Goal: Information Seeking & Learning: Compare options

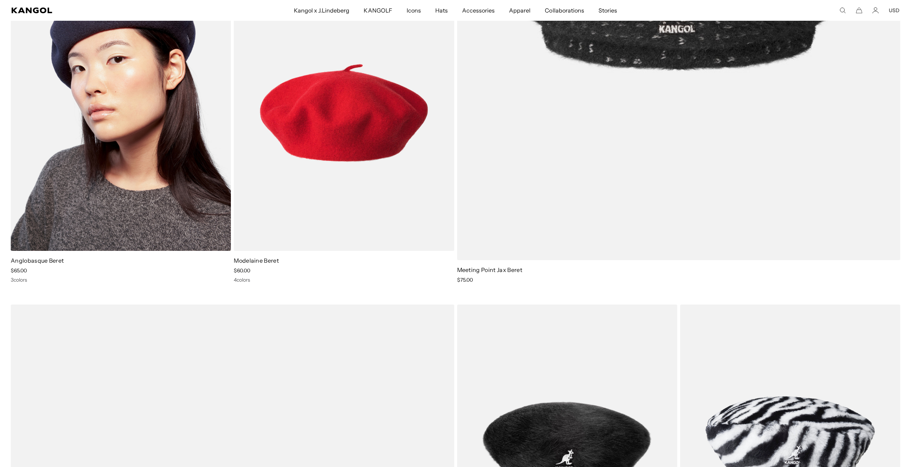
scroll to position [0, 147]
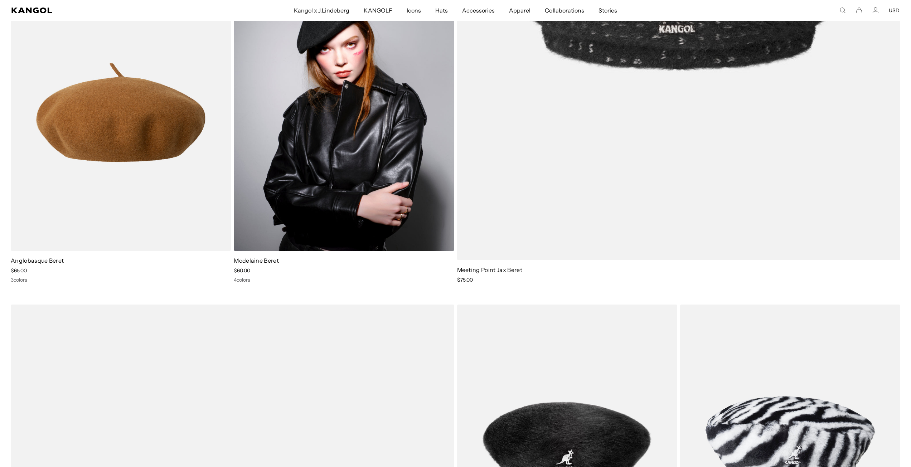
click at [275, 185] on img at bounding box center [344, 112] width 220 height 276
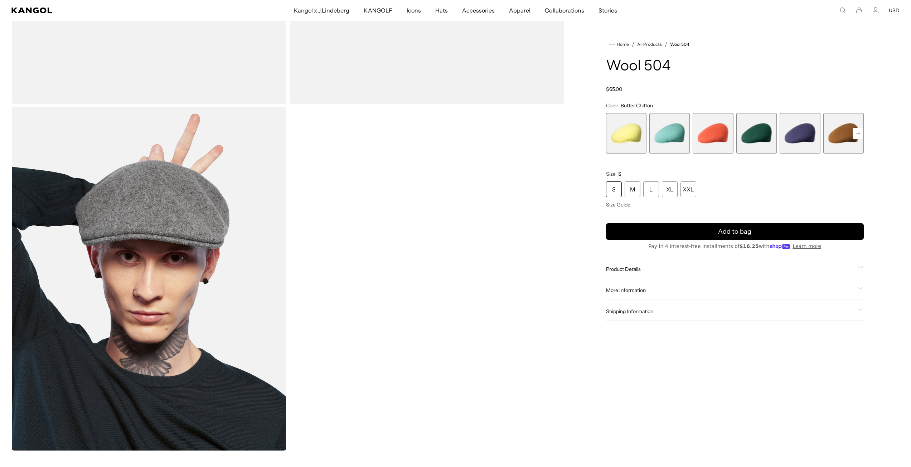
scroll to position [0, 147]
click at [668, 126] on span "2 of 21" at bounding box center [669, 133] width 40 height 40
click at [717, 131] on span "3 of 21" at bounding box center [712, 133] width 40 height 40
click at [858, 133] on icon at bounding box center [858, 133] width 4 height 3
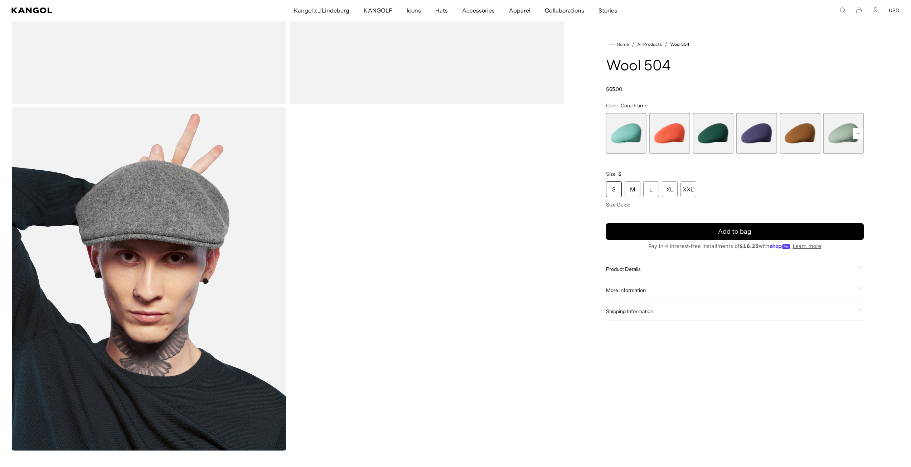
click at [858, 133] on icon at bounding box center [858, 133] width 4 height 3
click at [798, 131] on span "9 of 21" at bounding box center [799, 133] width 40 height 40
click at [840, 133] on span "10 of 21" at bounding box center [843, 133] width 40 height 40
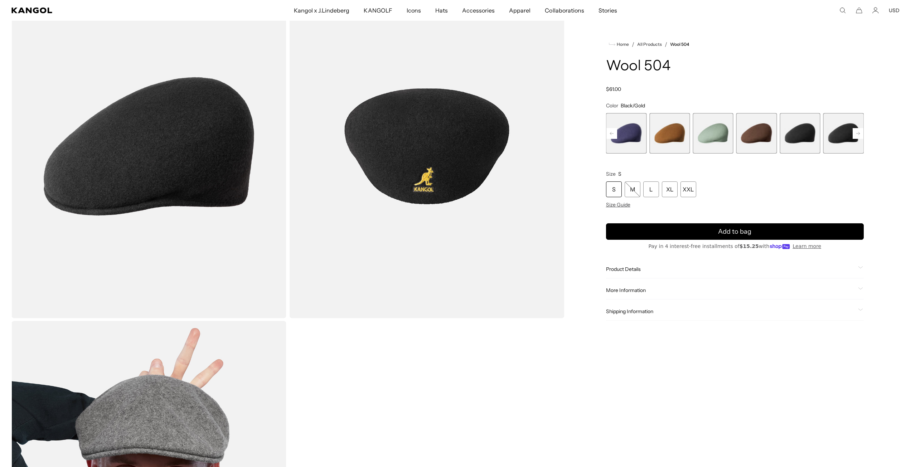
scroll to position [36, 0]
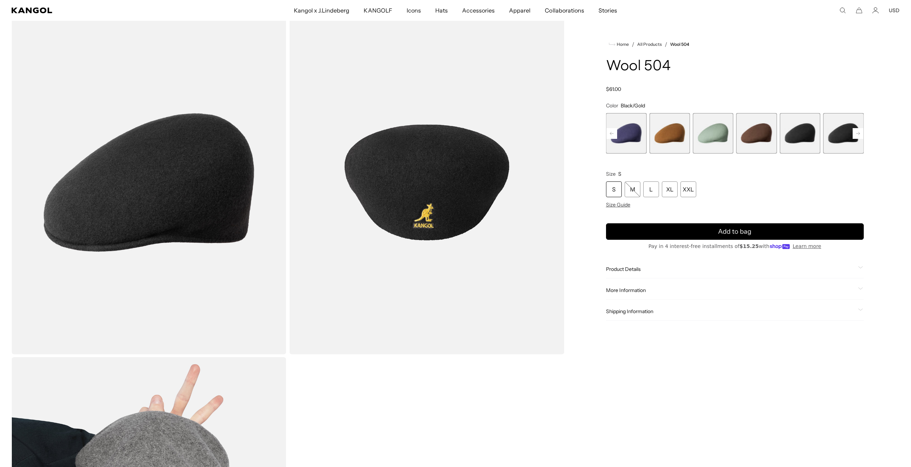
click at [858, 134] on rect at bounding box center [857, 133] width 11 height 11
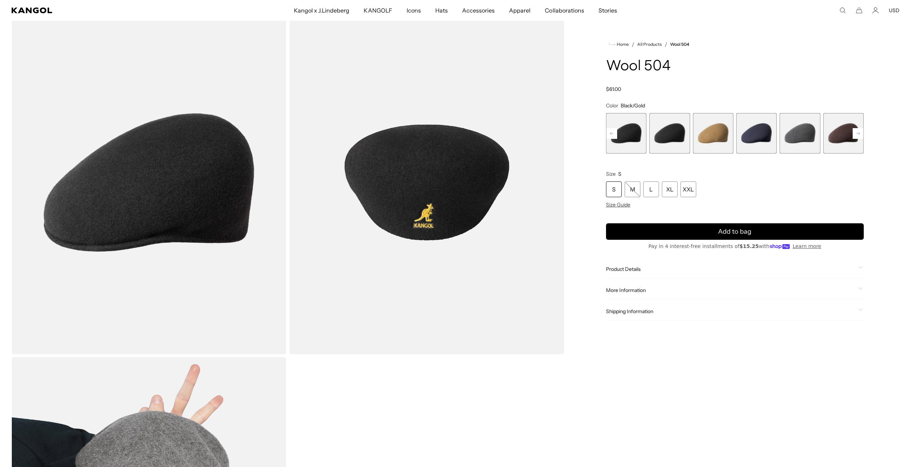
click at [858, 134] on rect at bounding box center [857, 133] width 11 height 11
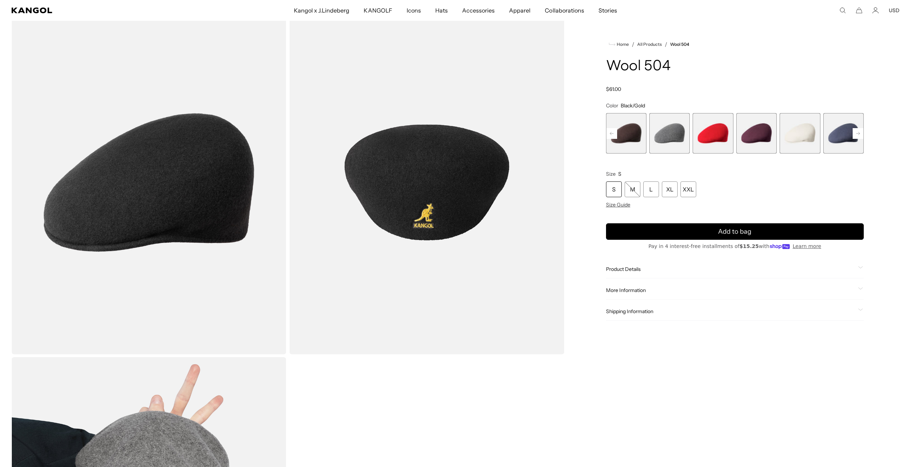
click at [858, 134] on rect at bounding box center [857, 133] width 11 height 11
click at [858, 134] on div "Previous Next Butter Chiffon Variant sold out or unavailable Aquatic Variant so…" at bounding box center [735, 133] width 258 height 40
click at [858, 134] on span "21 of 21" at bounding box center [843, 133] width 40 height 40
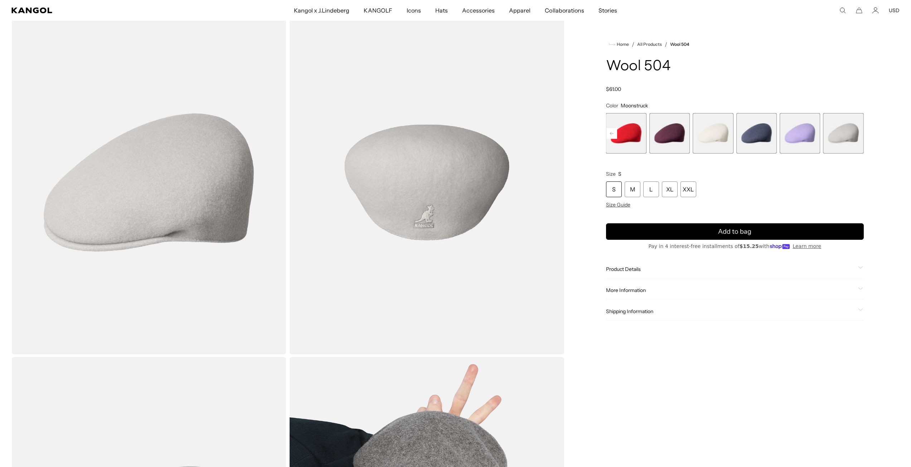
click at [707, 133] on span "18 of 21" at bounding box center [712, 133] width 40 height 40
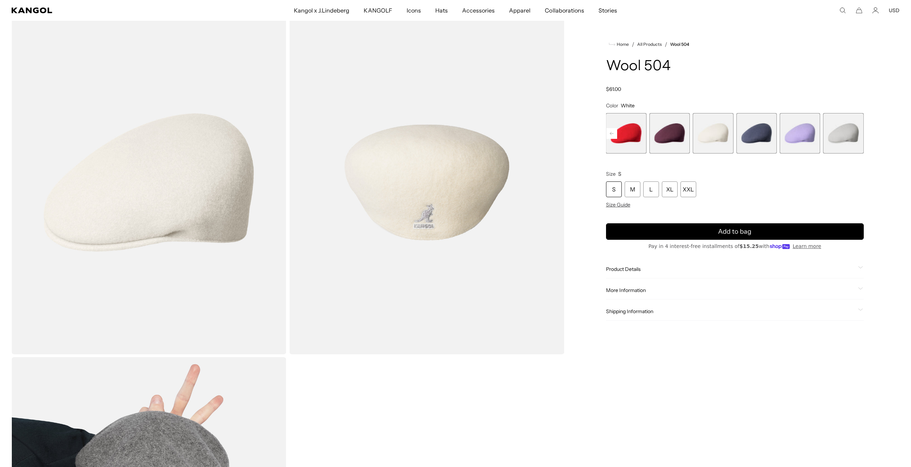
scroll to position [0, 147]
click at [653, 268] on span "Product Details" at bounding box center [730, 269] width 249 height 6
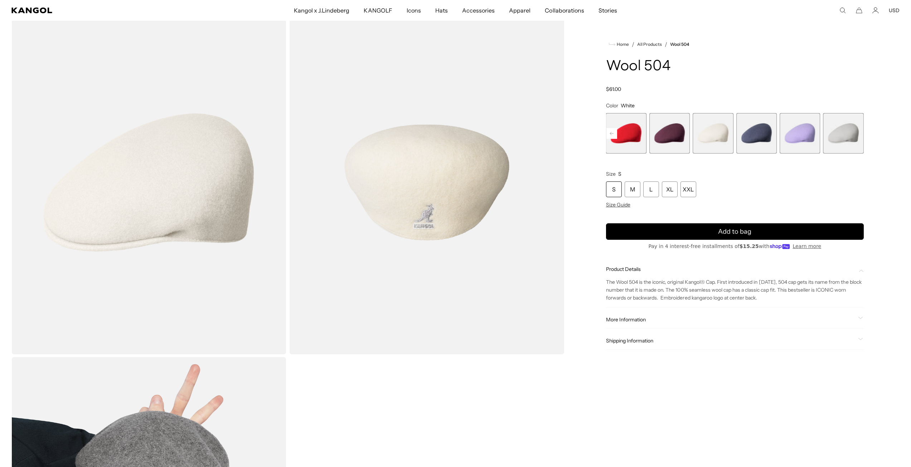
scroll to position [0, 0]
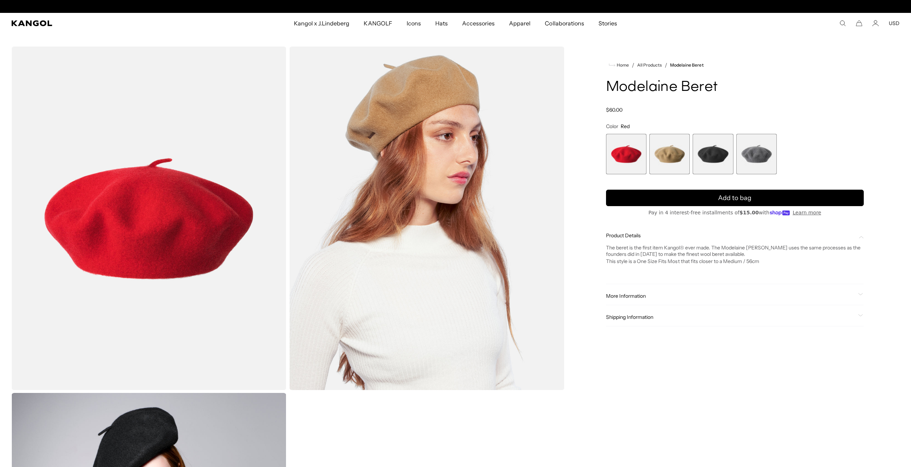
click at [635, 299] on span "More Information" at bounding box center [730, 296] width 249 height 6
click at [636, 308] on div "Shipping Information" at bounding box center [735, 317] width 258 height 18
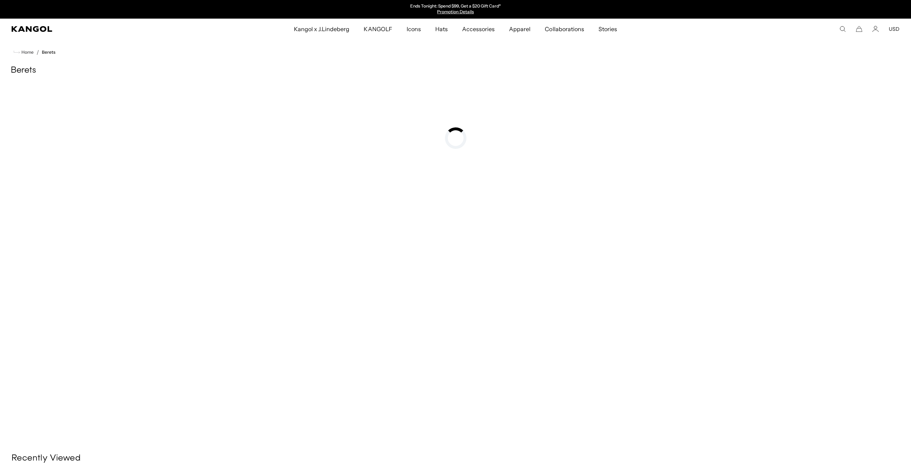
scroll to position [404, 0]
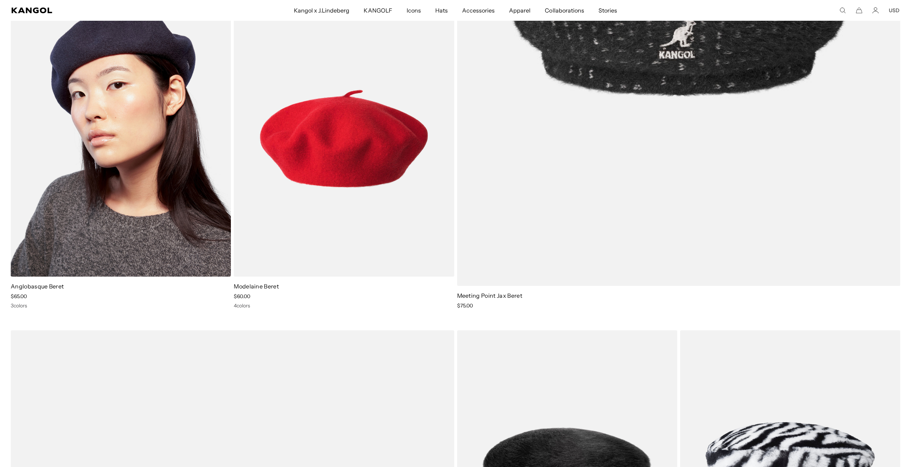
click at [103, 166] on img at bounding box center [121, 138] width 220 height 276
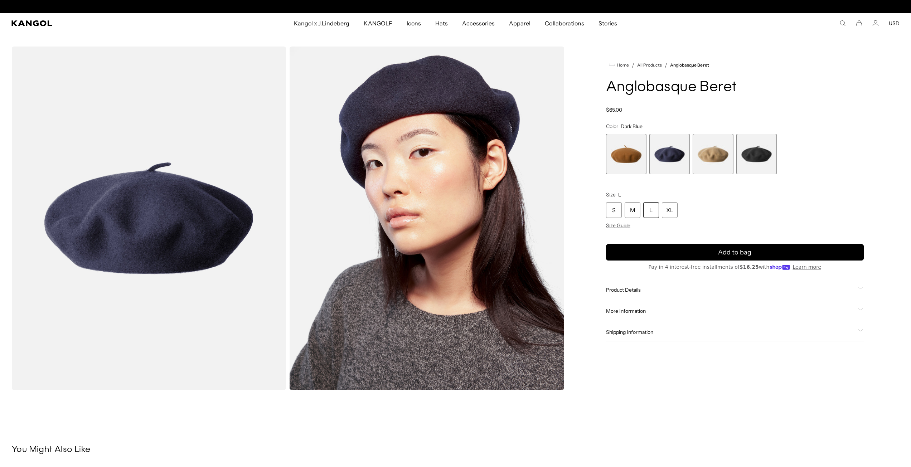
click at [747, 158] on span "4 of 4" at bounding box center [756, 154] width 40 height 40
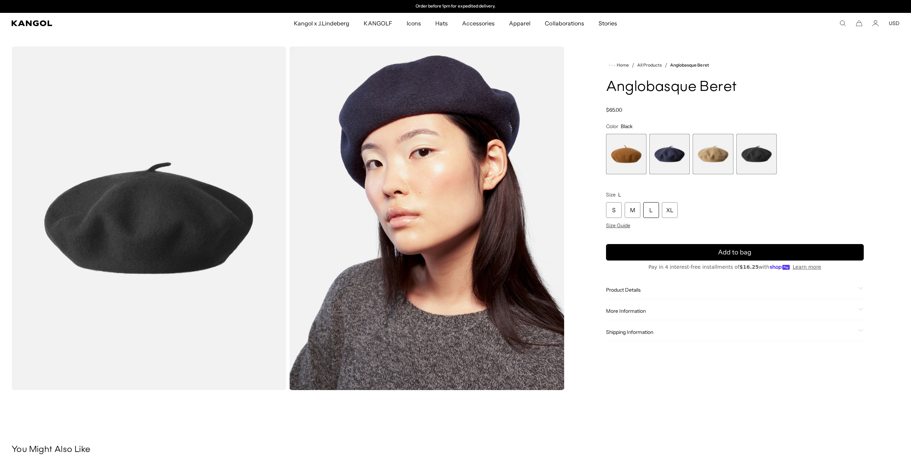
click at [714, 151] on span "3 of 4" at bounding box center [712, 154] width 40 height 40
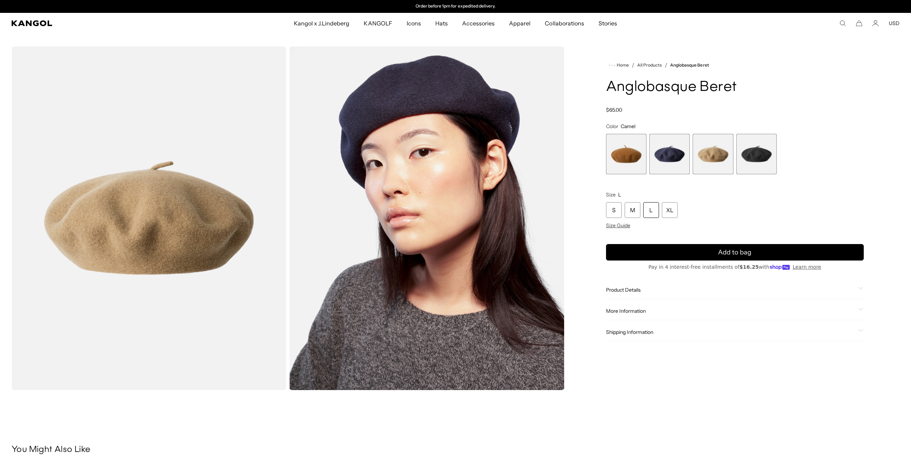
click at [764, 155] on span "4 of 4" at bounding box center [756, 154] width 40 height 40
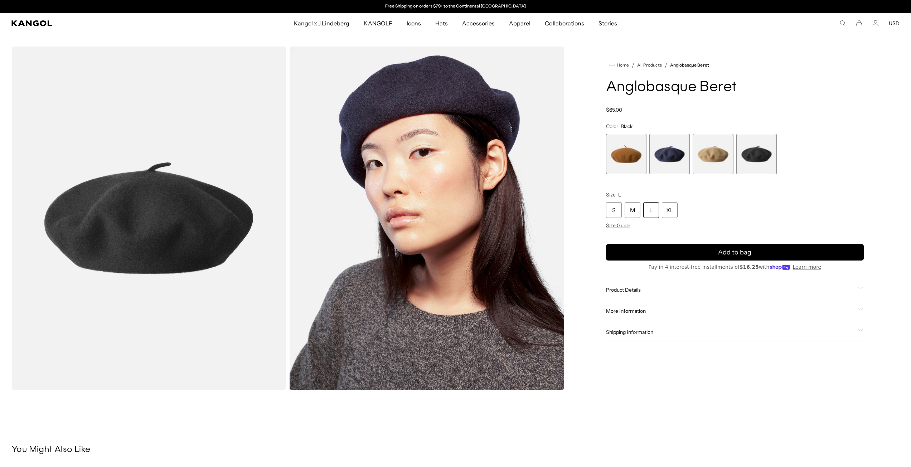
click at [641, 292] on span "Product Details" at bounding box center [730, 290] width 249 height 6
click at [644, 63] on link "All Products" at bounding box center [649, 65] width 25 height 5
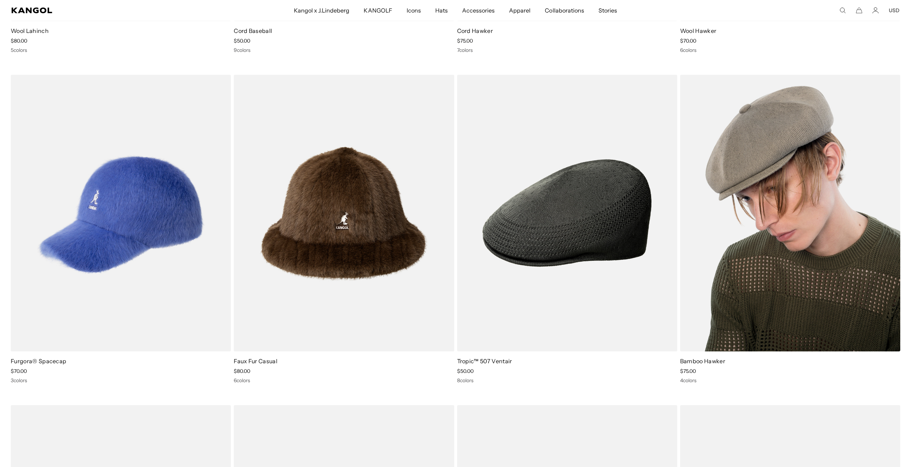
scroll to position [1825, 0]
